Goal: Communication & Community: Answer question/provide support

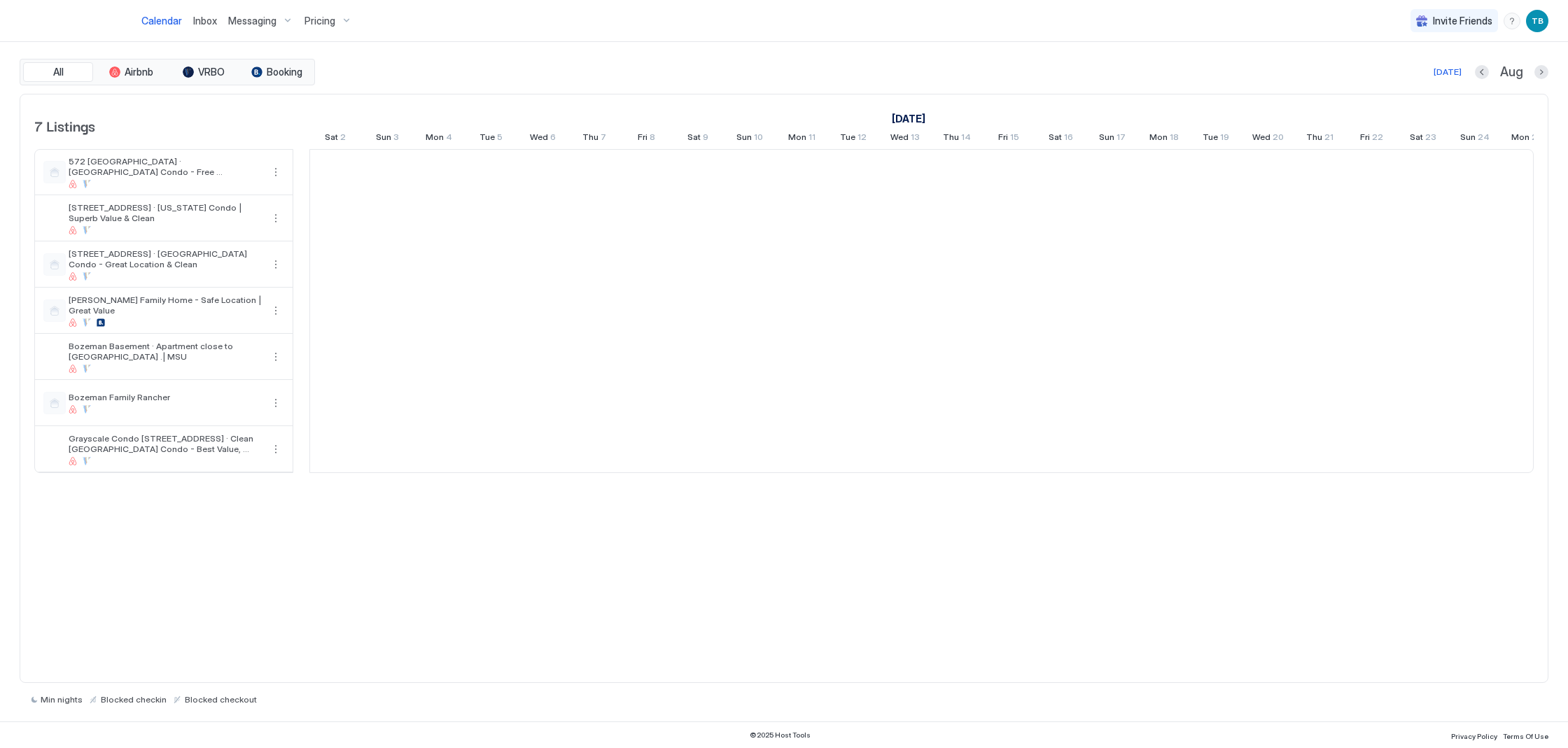
scroll to position [0, 778]
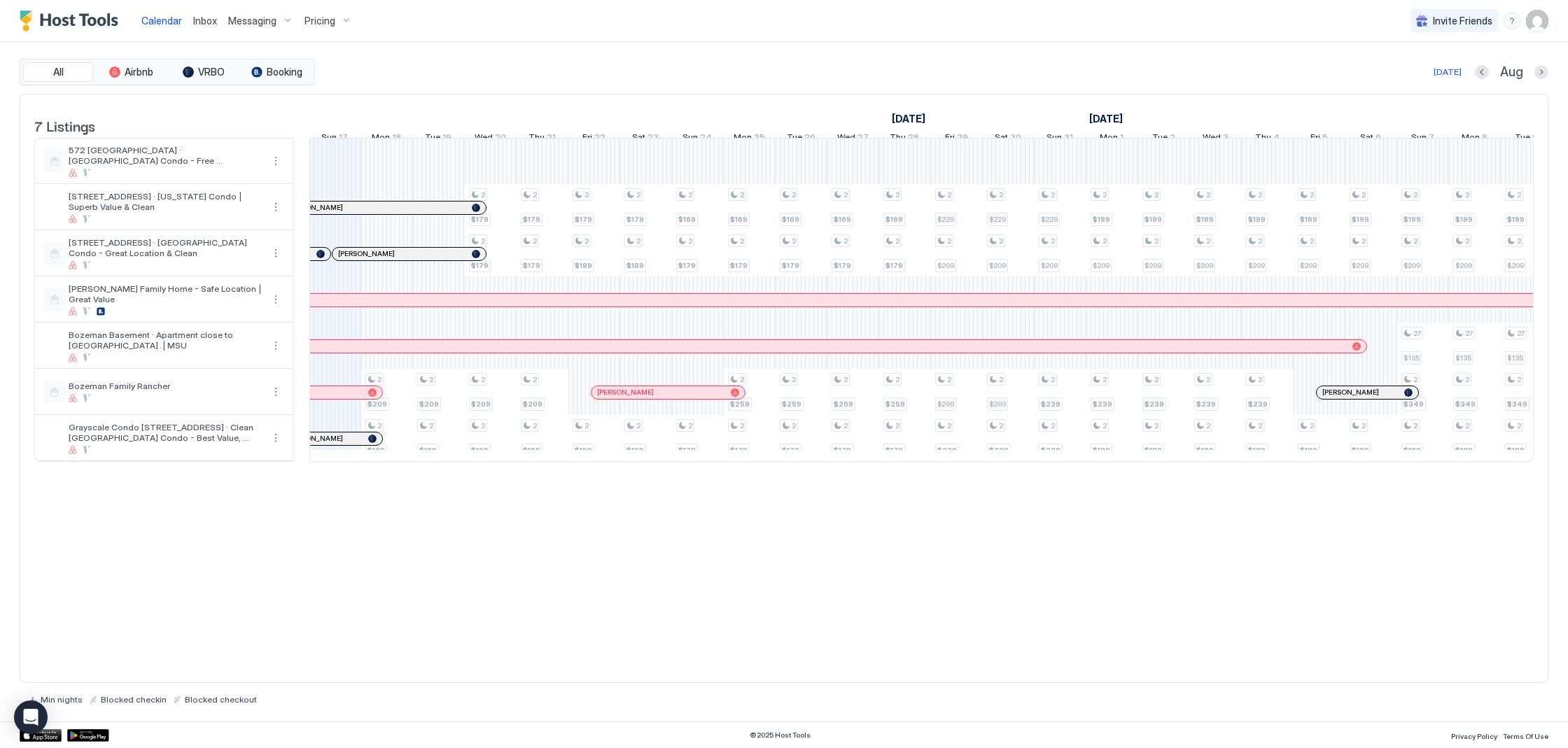
click at [191, 16] on div "Inbox" at bounding box center [204, 20] width 35 height 26
click at [201, 20] on span "Inbox" at bounding box center [205, 20] width 24 height 12
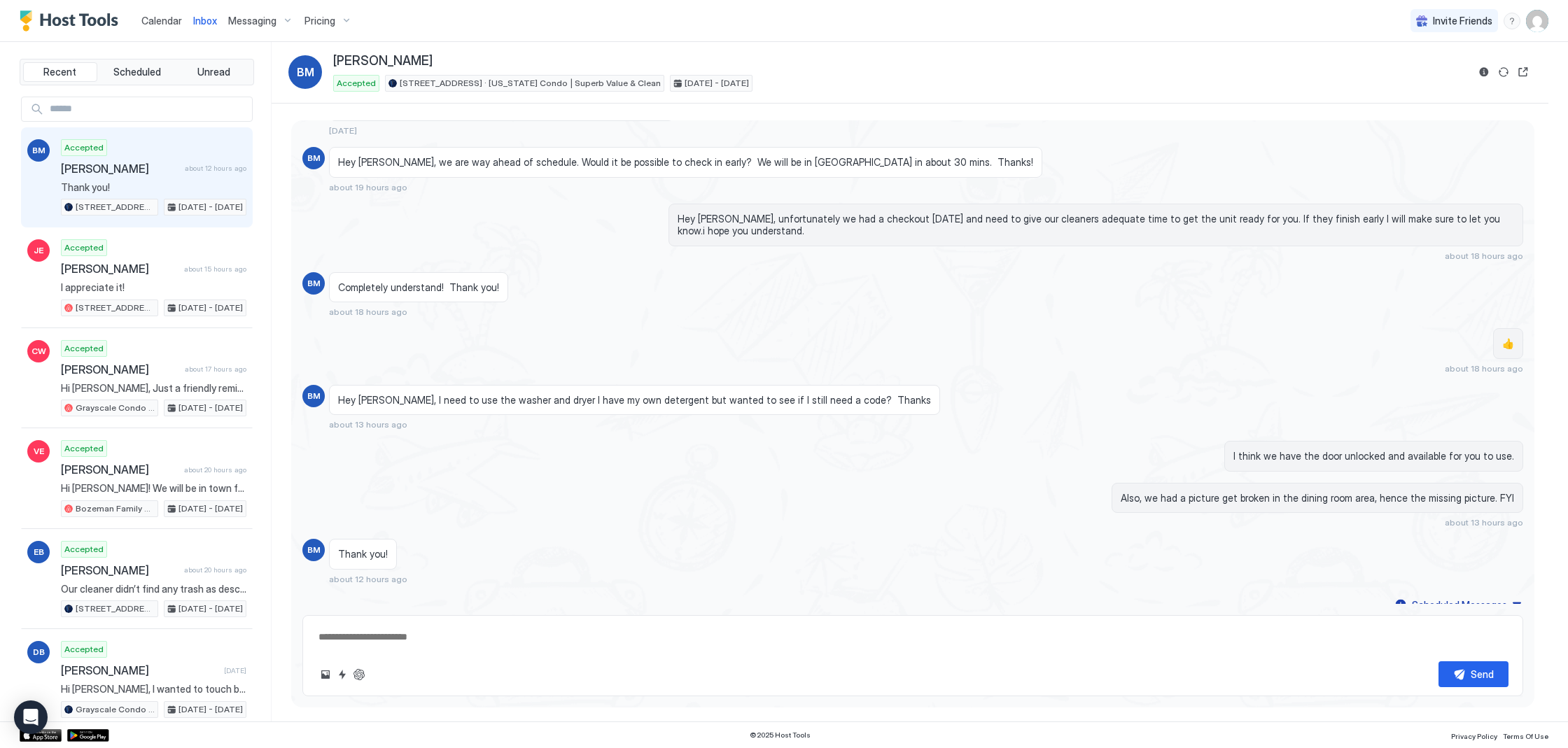
scroll to position [500, 0]
click at [170, 563] on span "[PERSON_NAME]" at bounding box center [119, 570] width 117 height 14
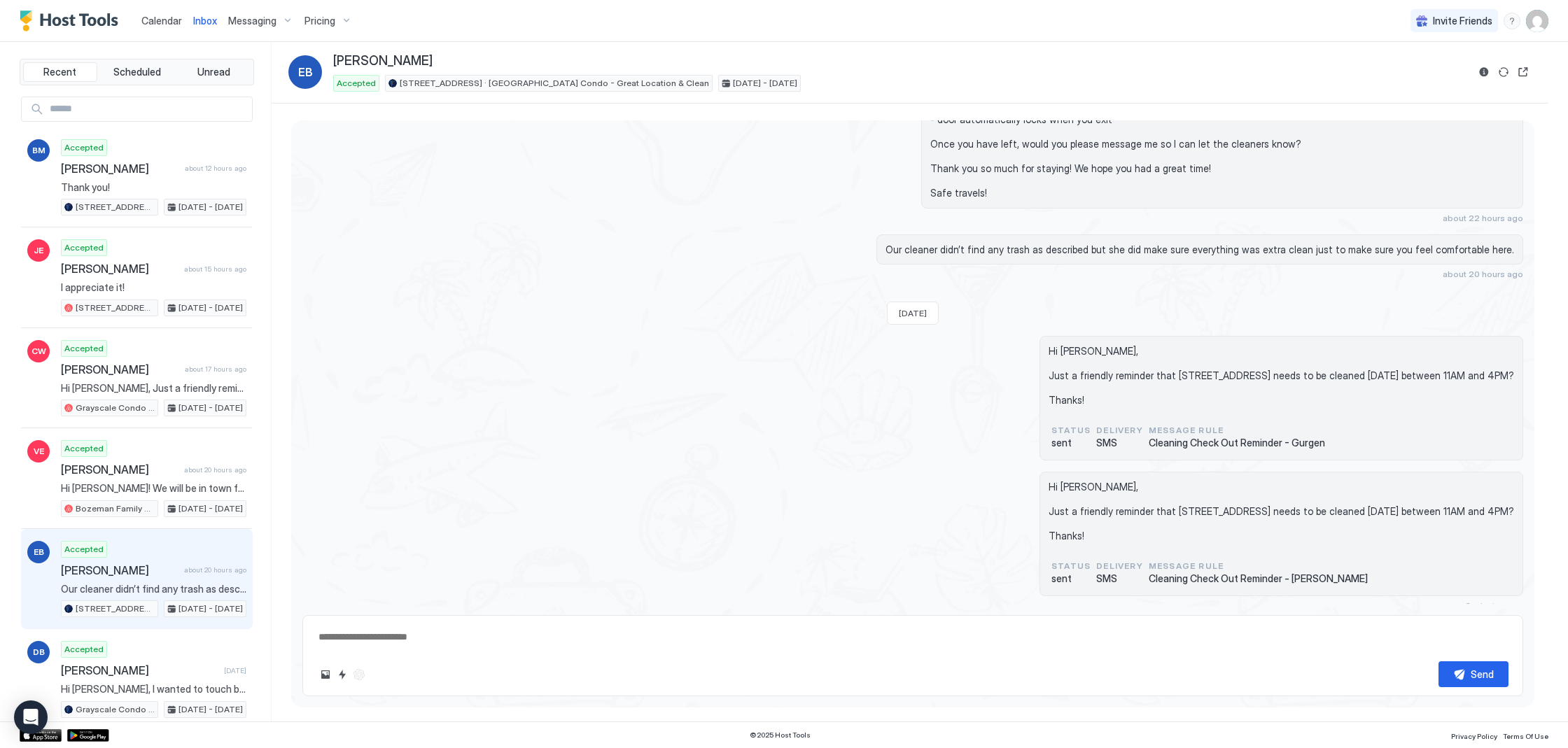
scroll to position [1110, 0]
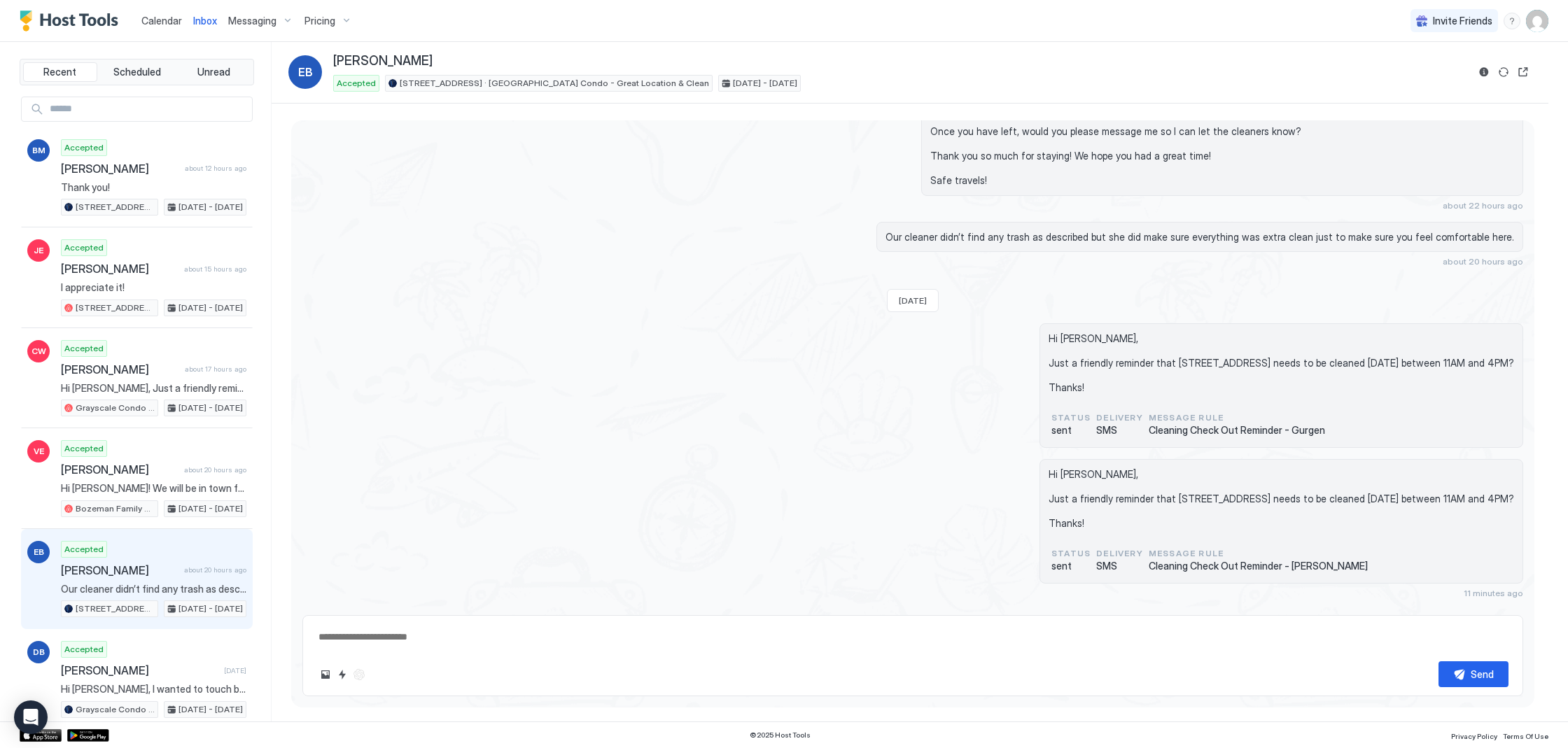
click at [203, 21] on span "Inbox" at bounding box center [205, 20] width 24 height 12
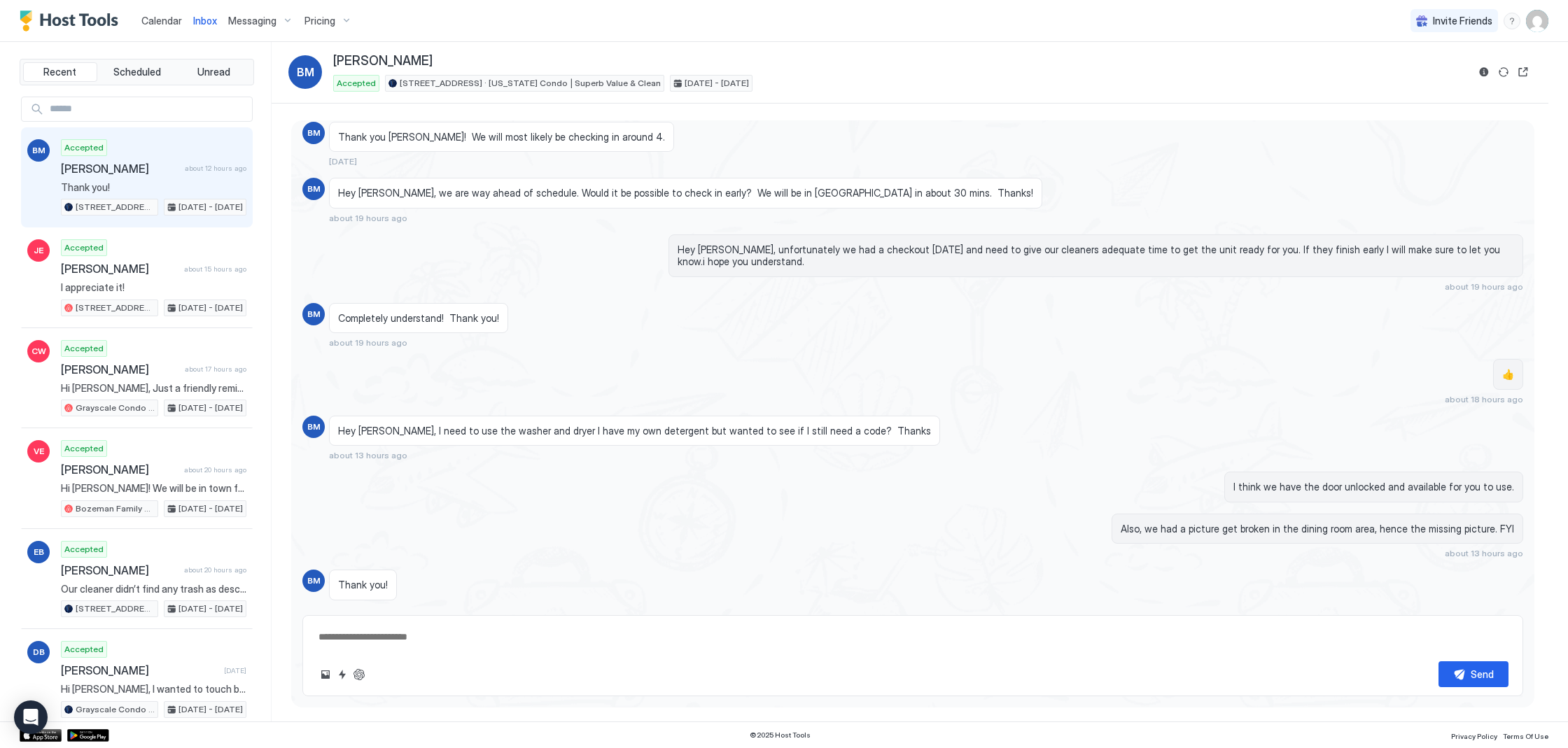
type textarea "*"
